Goal: Task Accomplishment & Management: Manage account settings

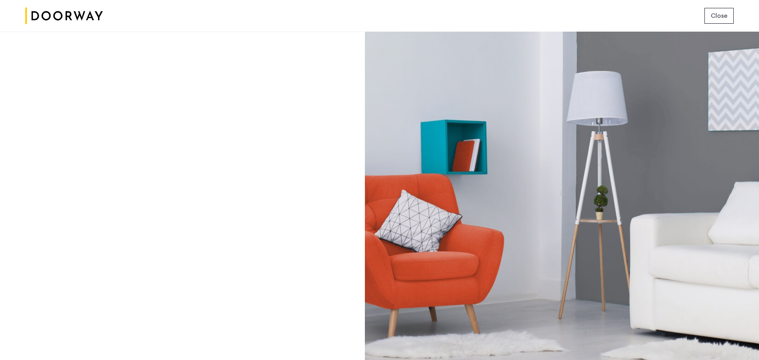
click at [726, 11] on button "Close" at bounding box center [718, 16] width 29 height 16
